Goal: Entertainment & Leisure: Consume media (video, audio)

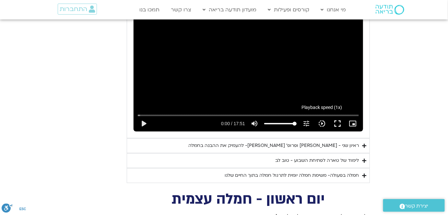
scroll to position [344, 0]
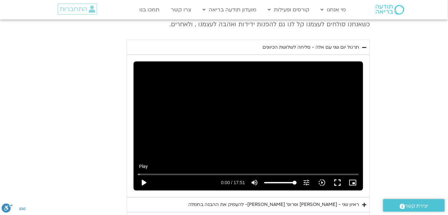
click at [144, 175] on button "play_arrow" at bounding box center [144, 183] width 16 height 16
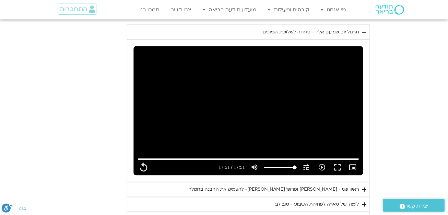
scroll to position [373, 0]
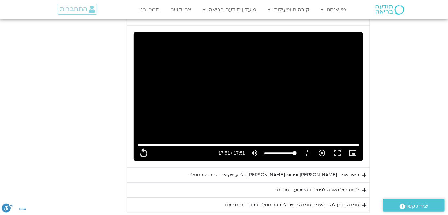
click at [315, 172] on div "ראיון שני - [PERSON_NAME] ופרופ׳ [PERSON_NAME]- להעמיק את ההבנה בחמלה" at bounding box center [273, 176] width 171 height 8
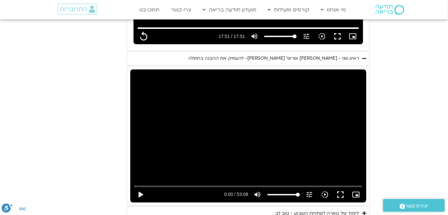
scroll to position [491, 0]
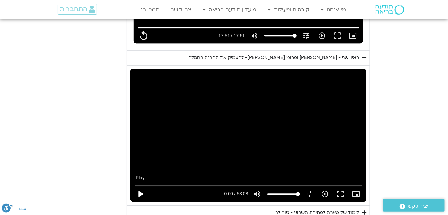
click at [140, 186] on button "play_arrow" at bounding box center [141, 194] width 16 height 16
type input "1071.88"
type input "0.011597"
type input "1071.88"
type input "0.094362"
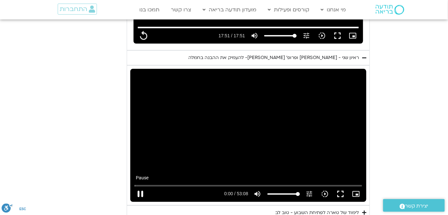
type input "1071.88"
type input "0.19148"
type input "1071.88"
type input "0.357986"
type input "1071.88"
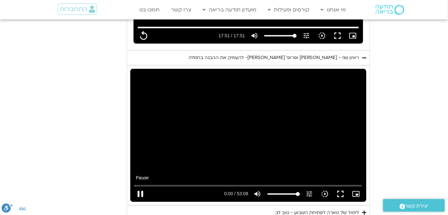
type input "0.491506"
type input "1071.88"
type input "0.608912"
type input "1071.88"
type input "0.759177"
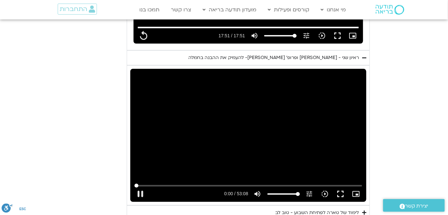
type input "1071.88"
type input "0.890946"
type input "1071.88"
type input "1.024324"
type input "1071.88"
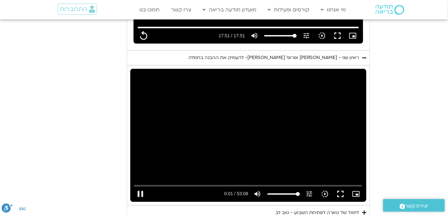
type input "1.157344"
type input "1071.88"
type input "1.291702"
type input "1071.88"
type input "1.424222"
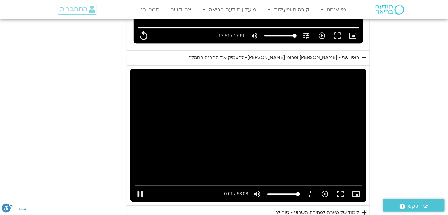
type input "1071.88"
type input "1.473408"
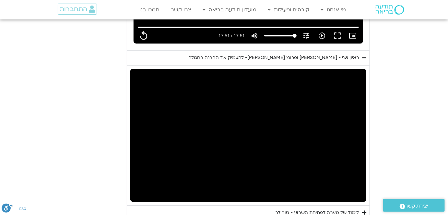
type input "1071.88"
type input "1.692951"
type input "1071.88"
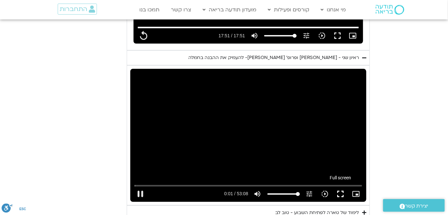
type input "1.824544"
type input "1071.88"
type input "1.957594"
type input "1071.88"
type input "2.090386"
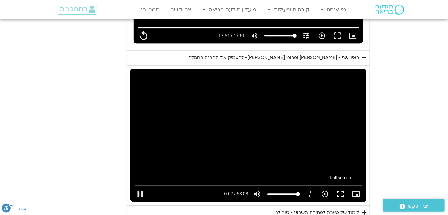
type input "1071.88"
type input "2.22371"
type input "1071.88"
type input "2.324862"
type input "1071.88"
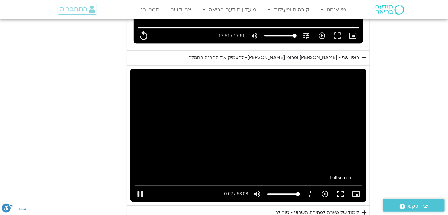
type input "2.407629"
type input "1071.88"
type input "2.509067"
type input "1071.88"
type input "2.637607"
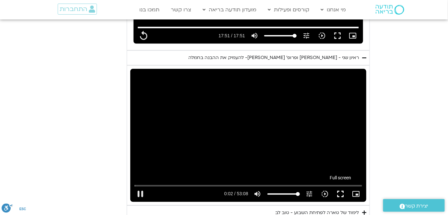
type input "1071.88"
type input "2.767626"
click at [344, 186] on button "fullscreen" at bounding box center [341, 194] width 16 height 16
type input "1071.88"
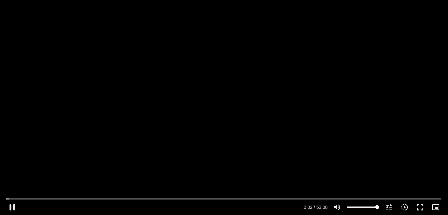
type input "3.012633"
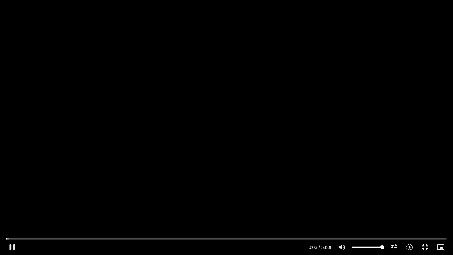
type input "1071.88"
type input "3.141042"
type input "1071.88"
type input "3.283111"
type input "1071.88"
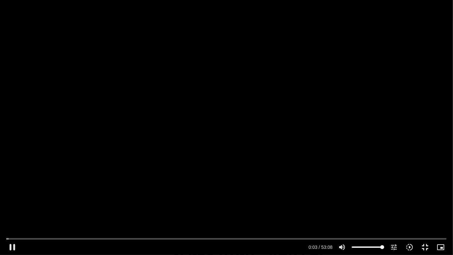
type input "3.506534"
type input "1071.88"
type input "3.642896"
type input "1071.88"
type input "3.775486"
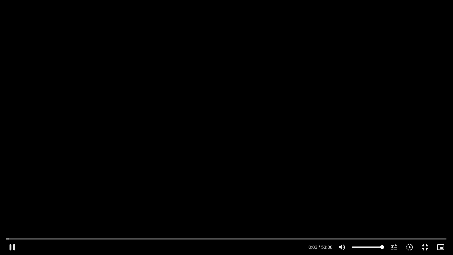
type input "1071.88"
type input "3.839462"
type input "1071.88"
type input "3.959003"
type input "1071.88"
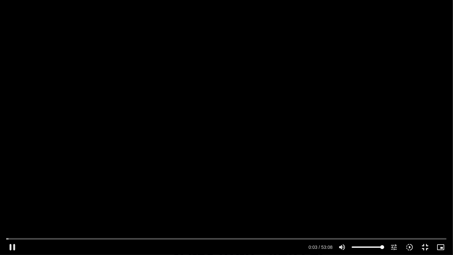
type input "4.076892"
type input "1071.88"
type input "4.206591"
type input "1071.88"
type input "4.333069"
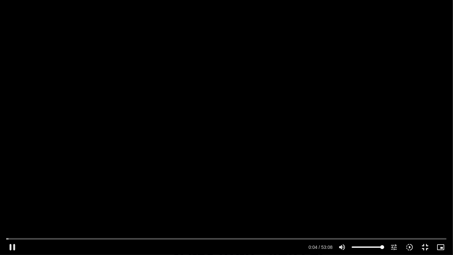
type input "1071.88"
type input "4.467594"
type input "1071.88"
type input "4.601298"
type input "1071.88"
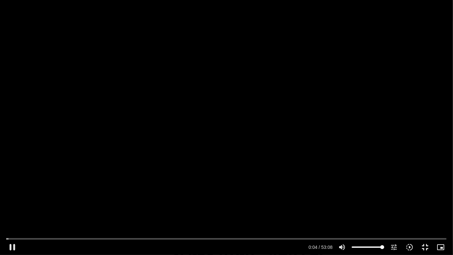
type input "4.842811"
type input "1071.88"
type input "4.974942"
type input "1071.88"
type input "5.008447"
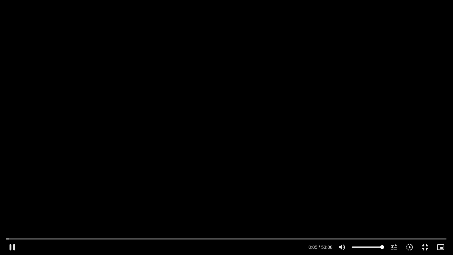
type input "1071.88"
type input "5.226761"
type input "1071.88"
type input "5.378926"
type input "1071.88"
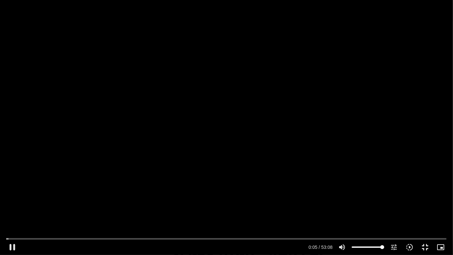
type input "5.4235"
type input "1071.88"
type input "5.520237"
type input "1071.88"
type input "5.656501"
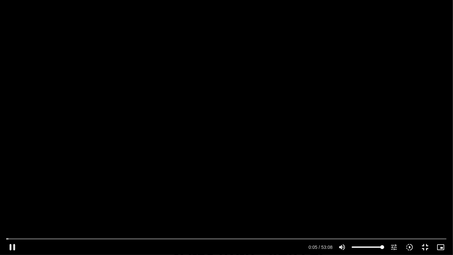
type input "1071.88"
type input "5.784661"
type input "1071.88"
type input "5.915872"
type input "1071.88"
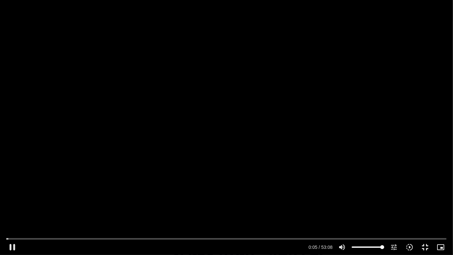
type input "6.052085"
type input "1071.88"
type input "6.177591"
type input "1071.88"
type input "6.305422"
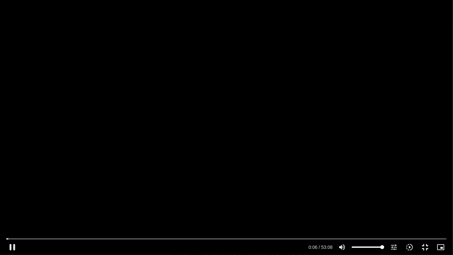
type input "1071.88"
type input "6.437526"
type input "1071.88"
type input "6.567672"
type input "1071.88"
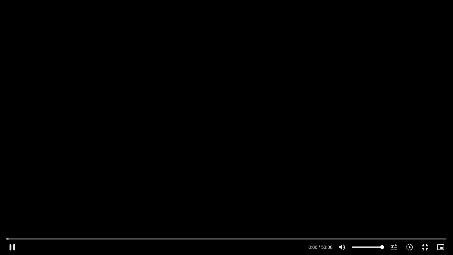
type input "6.709802"
type input "1071.88"
type input "6.836541"
type input "1071.88"
type input "6.966755"
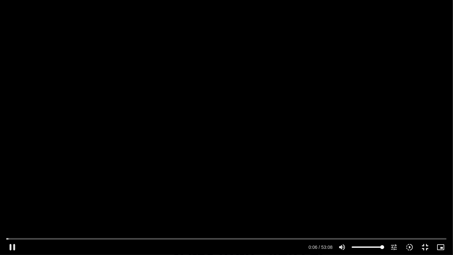
type input "1071.88"
type input "7.099492"
type input "1071.88"
type input "7.232842"
type input "1071.88"
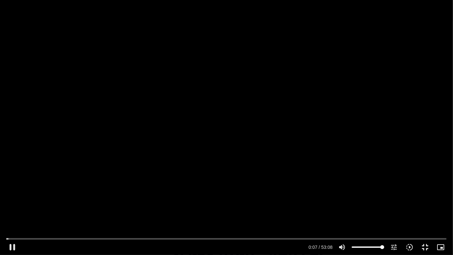
type input "7.36111"
type input "1071.88"
type input "7.495609"
type input "1071.88"
type input "7.628828"
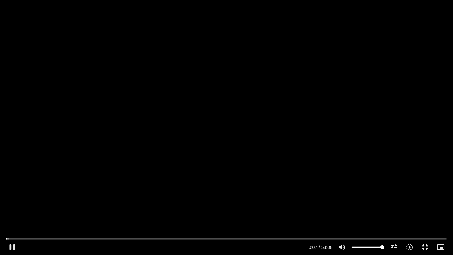
type input "1071.88"
type input "7.763361"
type input "1071.88"
type input "7.906374"
type input "1071.88"
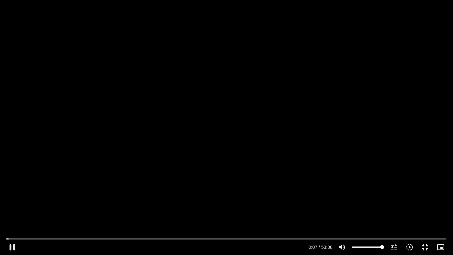
type input "8.037355"
type input "1071.88"
type input "8.167971"
type input "1071.88"
type input "8.30681"
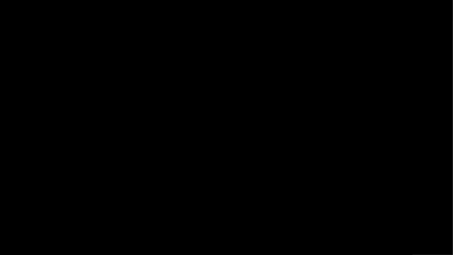
type input "1071.88"
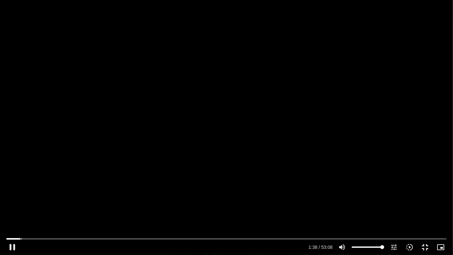
type input "98.812161"
type input "1071.88"
type input "98.948649"
type input "1071.88"
type input "99.082243"
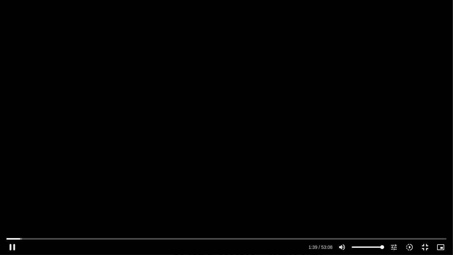
type input "1071.88"
type input "99.213776"
type input "1071.88"
type input "99.34725"
type input "1071.88"
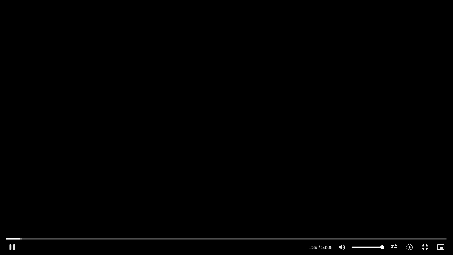
type input "99.480664"
type input "1071.88"
type input "99.597399"
type input "1071.88"
type input "99.6972"
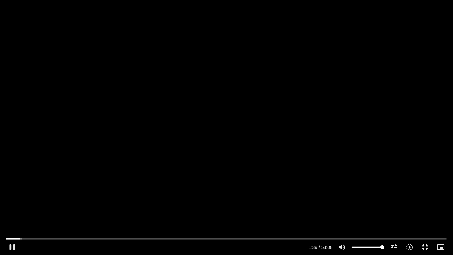
type input "1071.88"
type input "99.763561"
type input "1071.88"
type input "99.891618"
type input "1071.88"
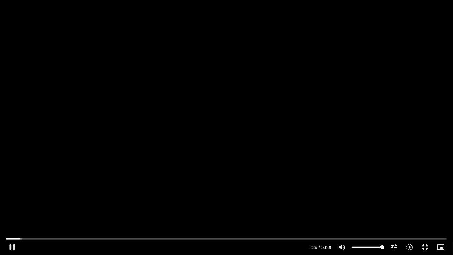
type input "100.023757"
type input "1071.88"
type input "100.214007"
type input "1071.88"
type input "100.280751"
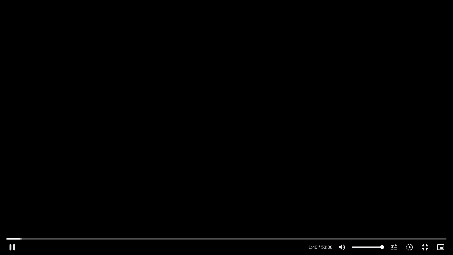
type input "1071.88"
type input "100.409366"
type input "1071.88"
type input "100.541551"
type input "1071.88"
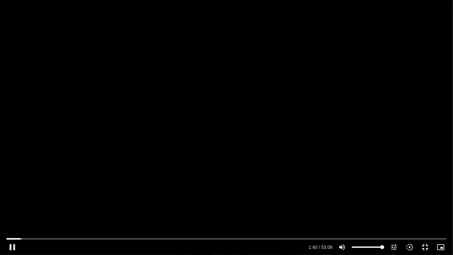
type input "100.674018"
type input "1071.88"
type input "100.808846"
type input "1071.88"
type input "100.941673"
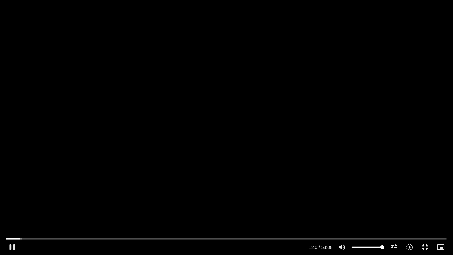
type input "1071.88"
type input "101.07303"
type input "1071.88"
type input "101.2081"
type input "1071.88"
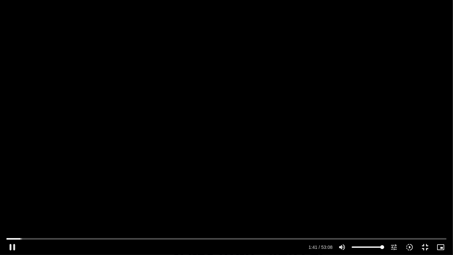
type input "101.344249"
type input "1071.88"
type input "101.476196"
type input "1071.88"
type input "101.608897"
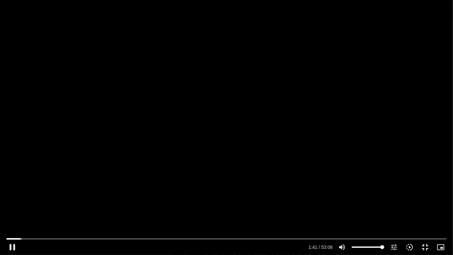
type input "1071.88"
type input "101.736853"
type input "1071.88"
type input "101.865032"
type input "1071.88"
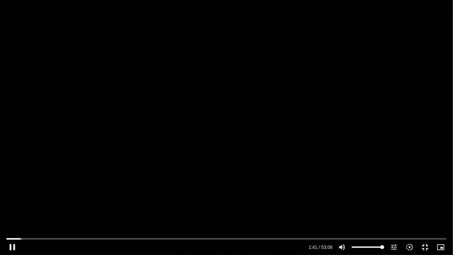
type input "101.997775"
type input "1071.88"
type input "102.12435"
type input "1071.88"
type input "102.263687"
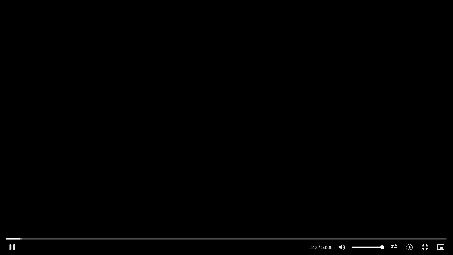
type input "1071.88"
type input "102.391404"
type input "1071.88"
type input "102.524977"
type input "1071.88"
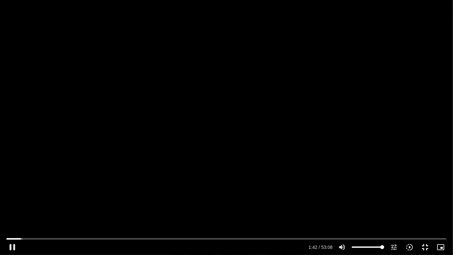
type input "102.65618"
type input "1071.88"
type input "102.785626"
type input "1071.88"
type input "102.916778"
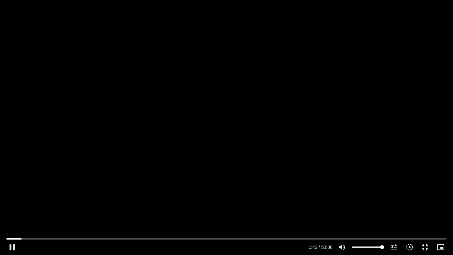
type input "1071.88"
type input "103.044095"
type input "1071.88"
type input "103.175962"
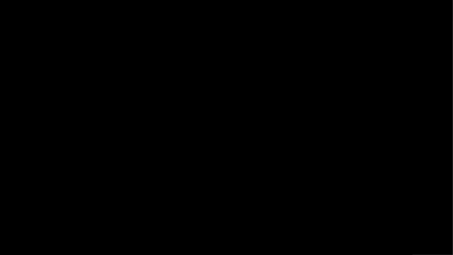
type input "1071.88"
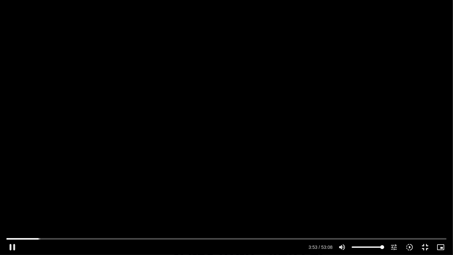
drag, startPoint x: 390, startPoint y: 184, endPoint x: 386, endPoint y: 180, distance: 6.0
click at [390, 184] on div "Skip Ad 26:05 pause 3:53 / 53:08 volume_up Mute tune Resolution Auto 720p slow_…" at bounding box center [226, 127] width 453 height 255
click at [258, 181] on div "Skip Ad 38:11 play_arrow 3:53 / 53:08 volume_up Mute tune Resolution Auto 720p …" at bounding box center [226, 127] width 453 height 255
click at [11, 244] on button "pause" at bounding box center [13, 247] width 16 height 16
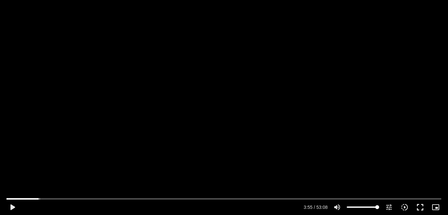
scroll to position [914, 0]
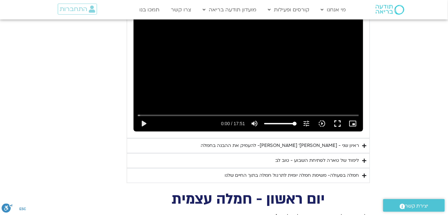
scroll to position [403, 0]
click at [326, 142] on div "ראיון שני - [PERSON_NAME] ופרופ׳ [PERSON_NAME]- להעמיק את ההבנה בחמלה" at bounding box center [280, 146] width 158 height 8
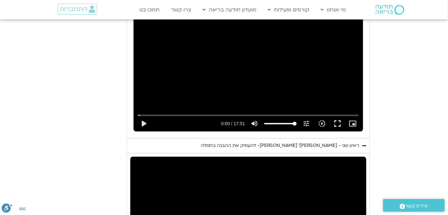
scroll to position [521, 0]
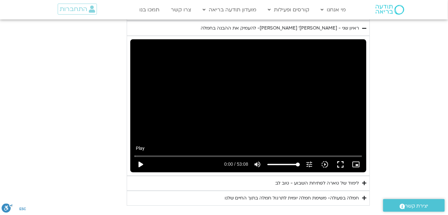
click at [140, 157] on button "play_arrow" at bounding box center [141, 165] width 16 height 16
click at [151, 154] on input "Seek" at bounding box center [248, 156] width 227 height 4
click at [138, 157] on button "pause" at bounding box center [141, 165] width 16 height 16
type input "991.198696"
